Goal: Find specific page/section: Find specific page/section

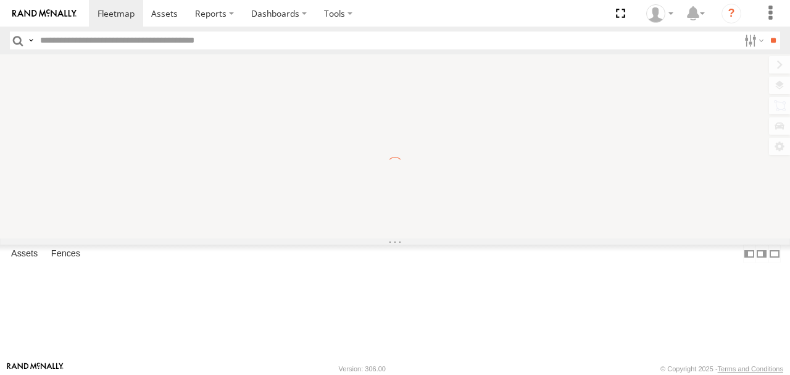
click at [0, 0] on span "Basemaps" at bounding box center [0, 0] width 0 height 0
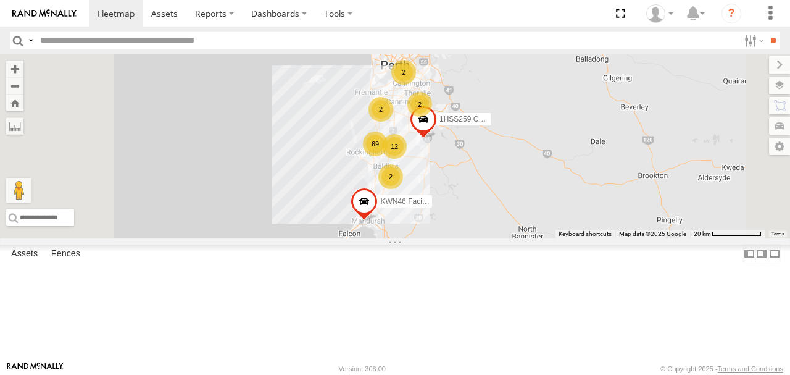
click at [0, 0] on span "Satellite + Roadmap" at bounding box center [0, 0] width 0 height 0
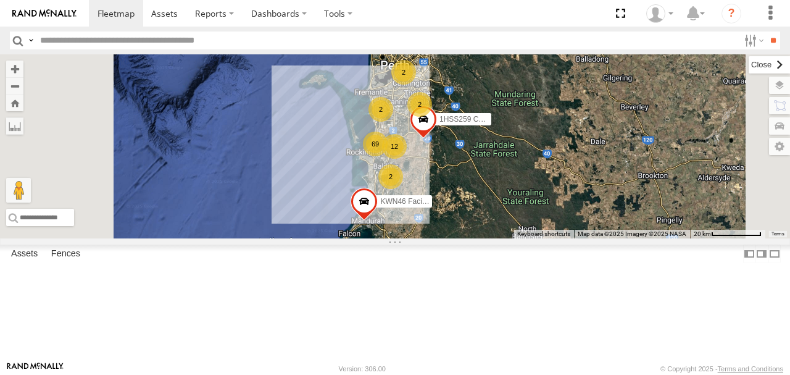
click at [749, 66] on label at bounding box center [769, 64] width 41 height 17
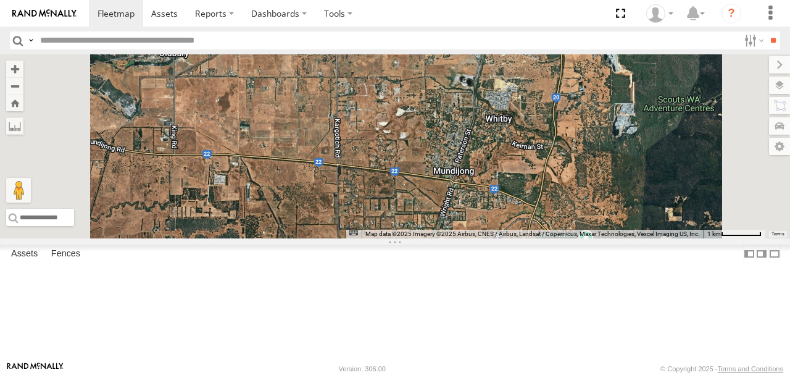
drag, startPoint x: 551, startPoint y: 235, endPoint x: 573, endPoint y: 180, distance: 58.7
click at [573, 180] on div "1HSS259 Coor.Enviro Plan & Develop KWN46 Facil.Maint KWN1945 Flocon KWN72 Compl…" at bounding box center [395, 146] width 790 height 184
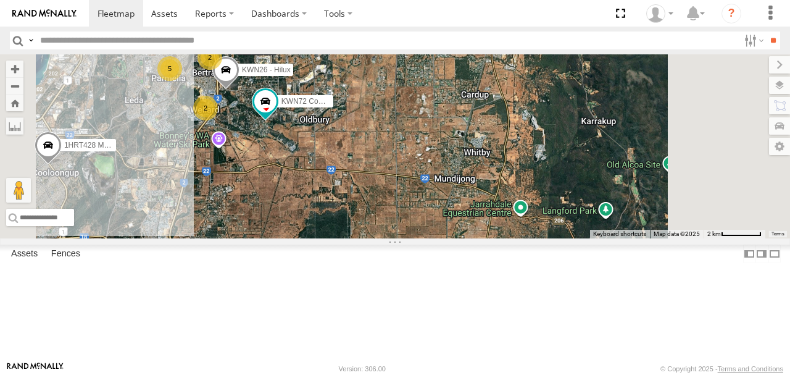
drag, startPoint x: 564, startPoint y: 172, endPoint x: 599, endPoint y: 220, distance: 59.1
click at [599, 220] on div "1HSS259 Coor.Enviro Plan & Develop KWN46 Facil.Maint KWN1945 Flocon KWN72 Compl…" at bounding box center [395, 146] width 790 height 184
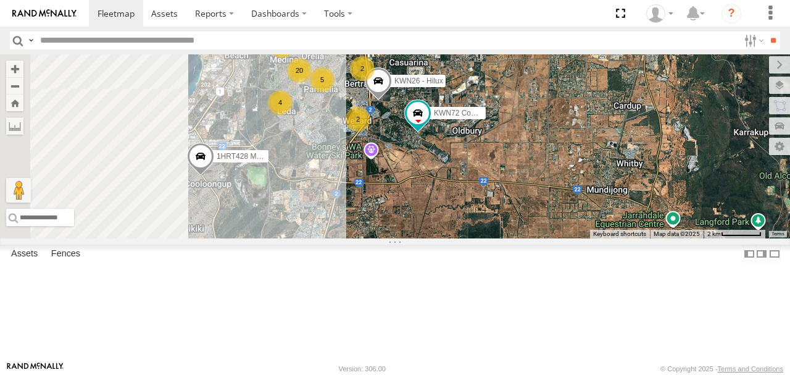
drag, startPoint x: 563, startPoint y: 168, endPoint x: 702, endPoint y: 168, distance: 138.9
click at [702, 168] on div "1HSS259 Coor.Enviro Plan & Develop KWN46 Facil.Maint KWN1945 Flocon KWN72 Compl…" at bounding box center [395, 146] width 790 height 184
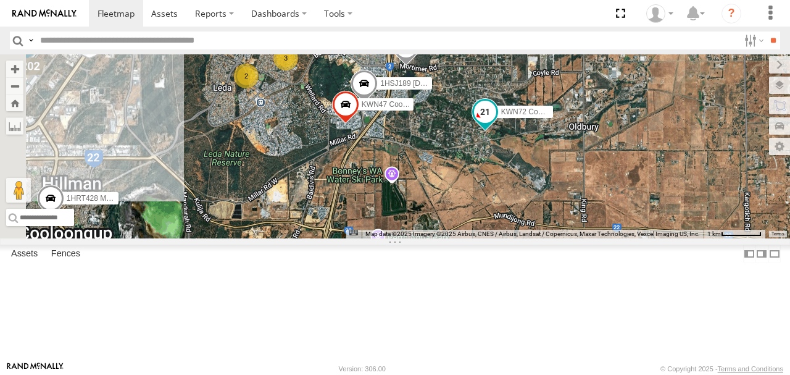
drag, startPoint x: 535, startPoint y: 203, endPoint x: 625, endPoint y: 203, distance: 90.1
click at [625, 203] on div "1HSS259 Coor.Enviro Plan & Develop KWN46 Facil.Maint KWN1945 Flocon KWN72 Compl…" at bounding box center [395, 146] width 790 height 184
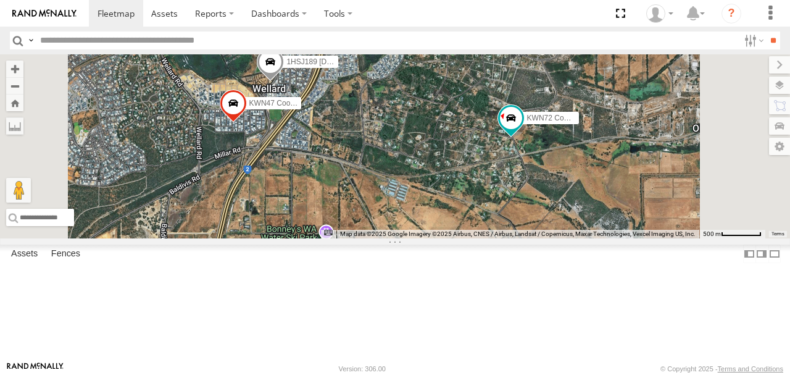
drag, startPoint x: 597, startPoint y: 219, endPoint x: 542, endPoint y: 223, distance: 55.7
click at [542, 223] on div "1HSS259 Coor.Enviro Plan & Develop KWN46 Facil.Maint KWN1945 Flocon KWN72 Compl…" at bounding box center [395, 146] width 790 height 184
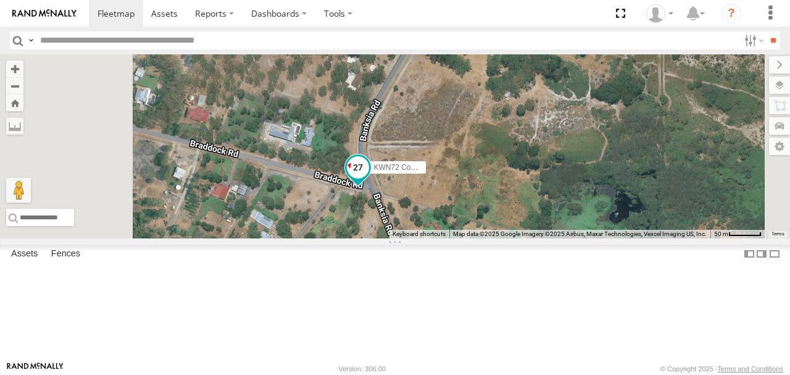
click at [465, 172] on span "KWN72 Compliance Officer" at bounding box center [419, 167] width 91 height 9
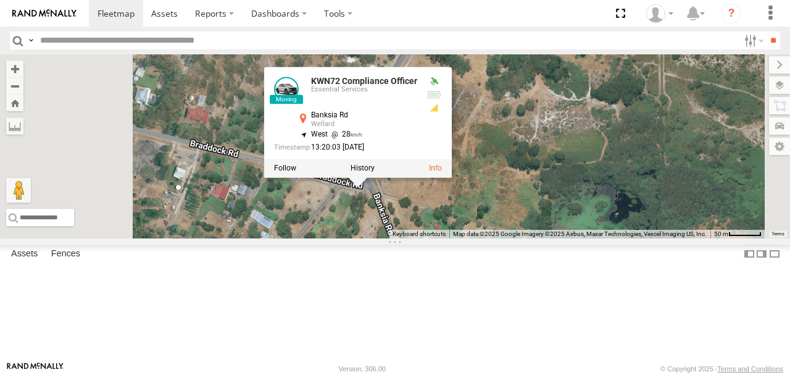
click at [714, 223] on div "1HSS259 Coor.Enviro Plan & Develop KWN46 Facil.Maint KWN1945 Flocon KWN72 Compl…" at bounding box center [395, 146] width 790 height 184
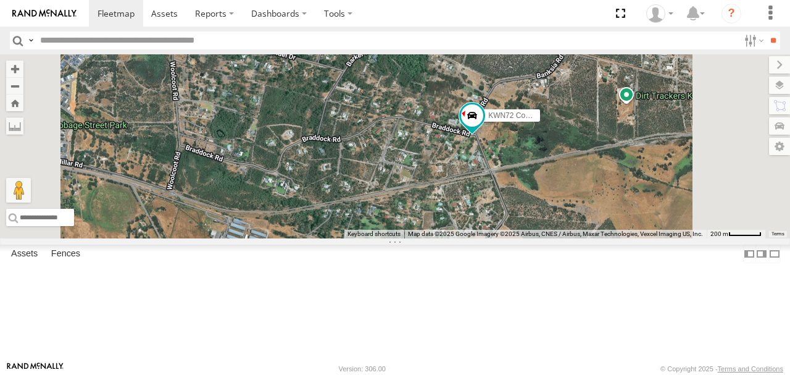
drag, startPoint x: 638, startPoint y: 241, endPoint x: 645, endPoint y: 219, distance: 23.4
click at [645, 219] on div "1HSS259 Coor.Enviro Plan & Develop KWN46 Facil.Maint KWN1945 Flocon KWN72 Compl…" at bounding box center [395, 146] width 790 height 184
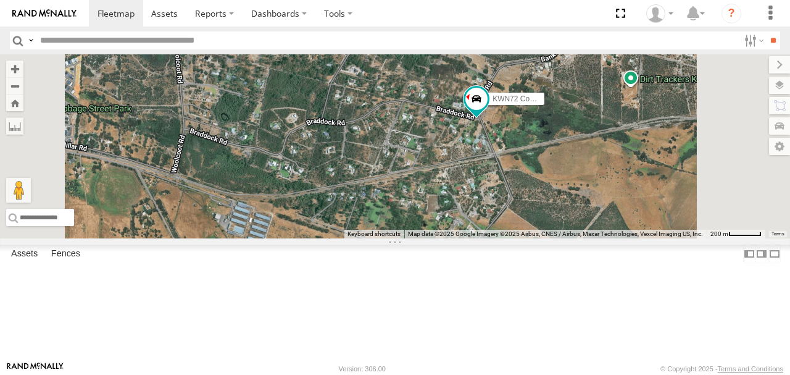
drag, startPoint x: 628, startPoint y: 241, endPoint x: 627, endPoint y: 233, distance: 8.1
click at [627, 233] on div "1HSS259 Coor.Enviro Plan & Develop KWN46 Facil.Maint KWN1945 Flocon KWN72 Compl…" at bounding box center [395, 146] width 790 height 184
